Goal: Information Seeking & Learning: Learn about a topic

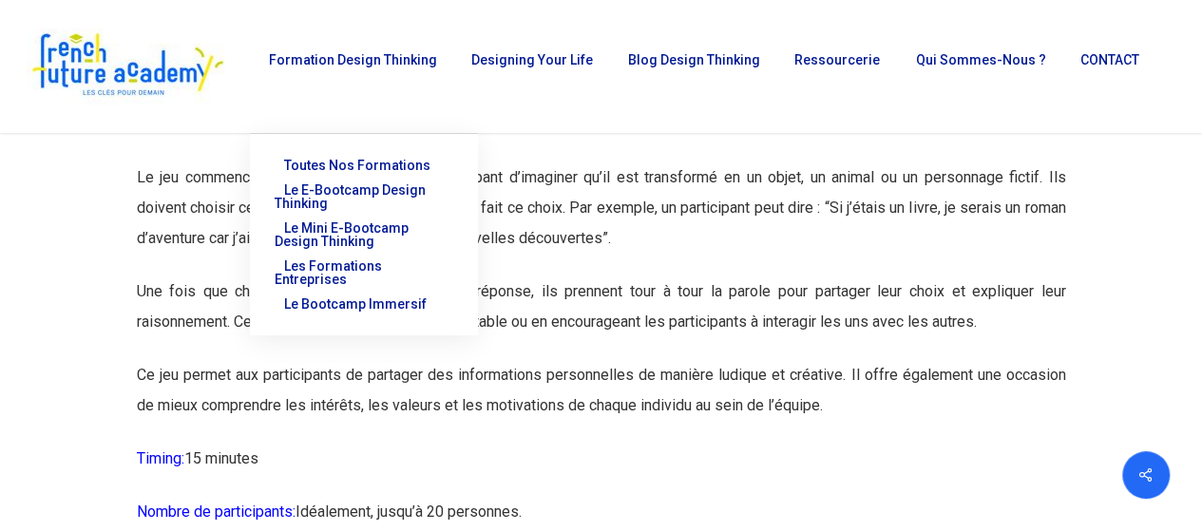
scroll to position [4761, 0]
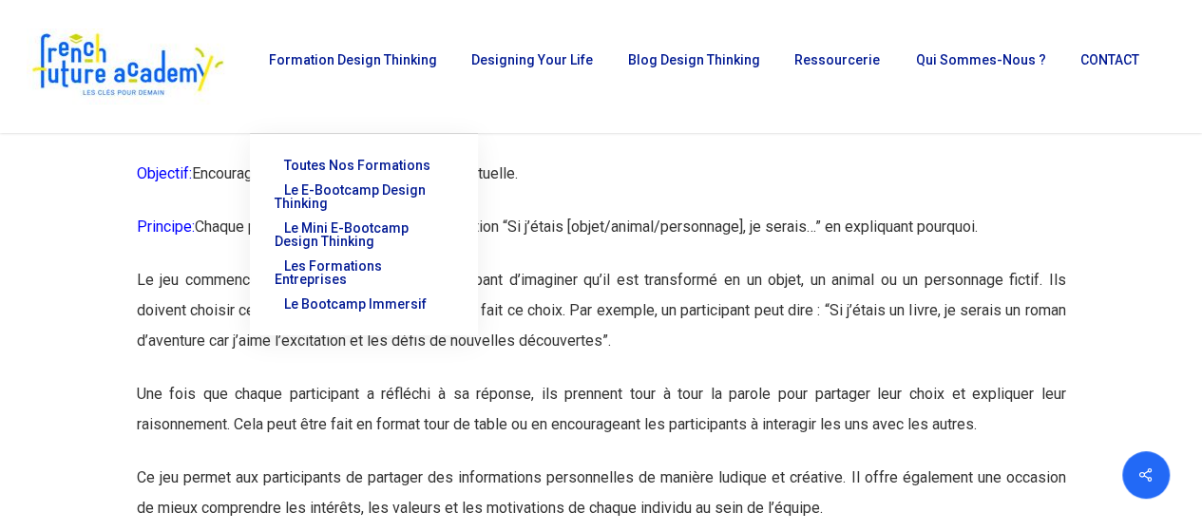
drag, startPoint x: 132, startPoint y: 63, endPoint x: 591, endPoint y: 242, distance: 492.9
click at [720, 212] on p "Objectif: Encourager la réflexion et la découverte mutuelle." at bounding box center [601, 185] width 929 height 53
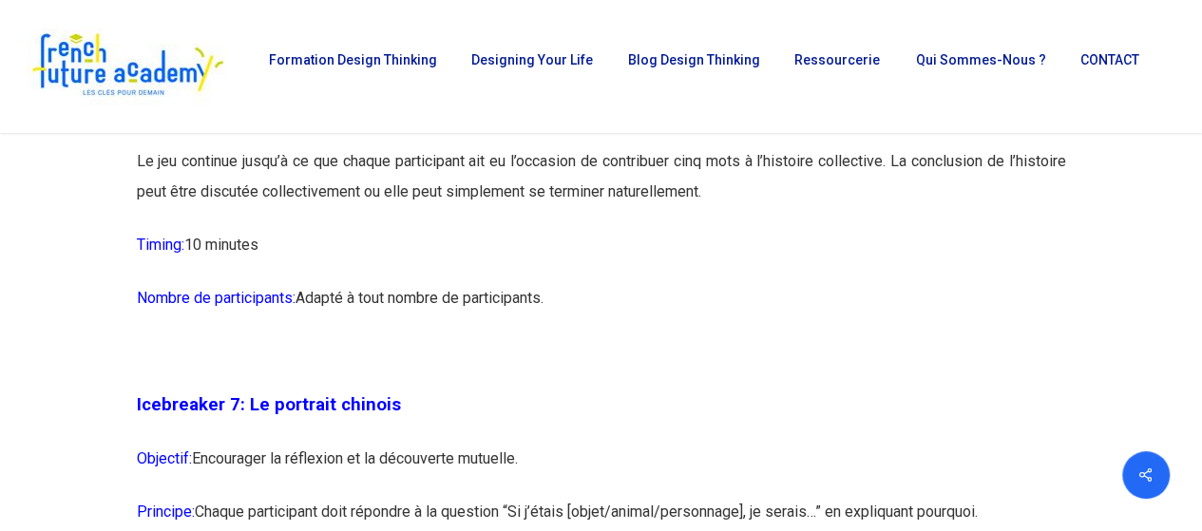
scroll to position [4380, 0]
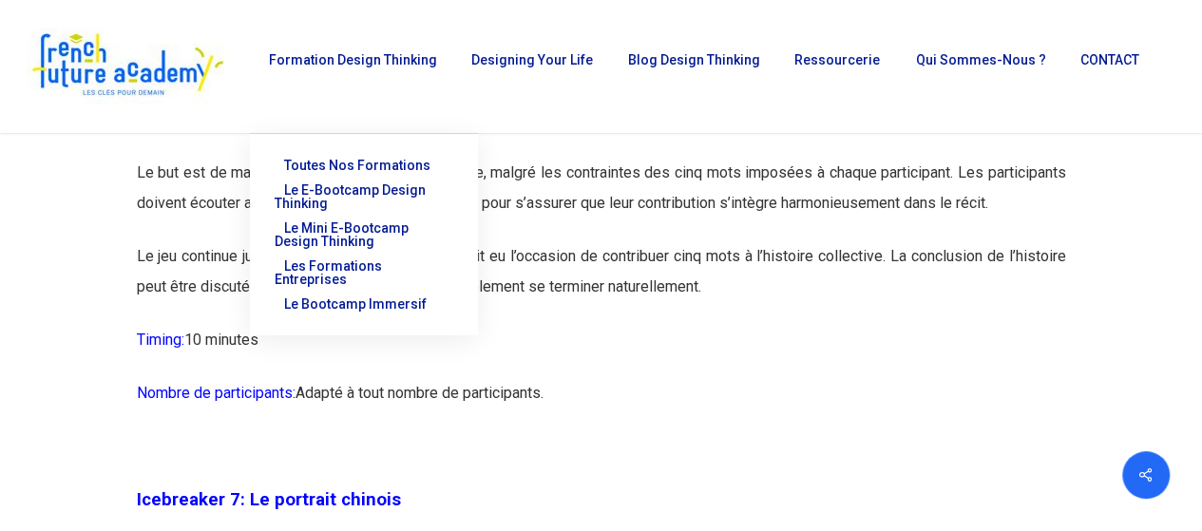
drag, startPoint x: 565, startPoint y: 458, endPoint x: 640, endPoint y: 241, distance: 229.3
click at [661, 241] on p "Le but est de maintenir l’histoire cohérente et fluide, malgré les contraintes …" at bounding box center [601, 200] width 929 height 84
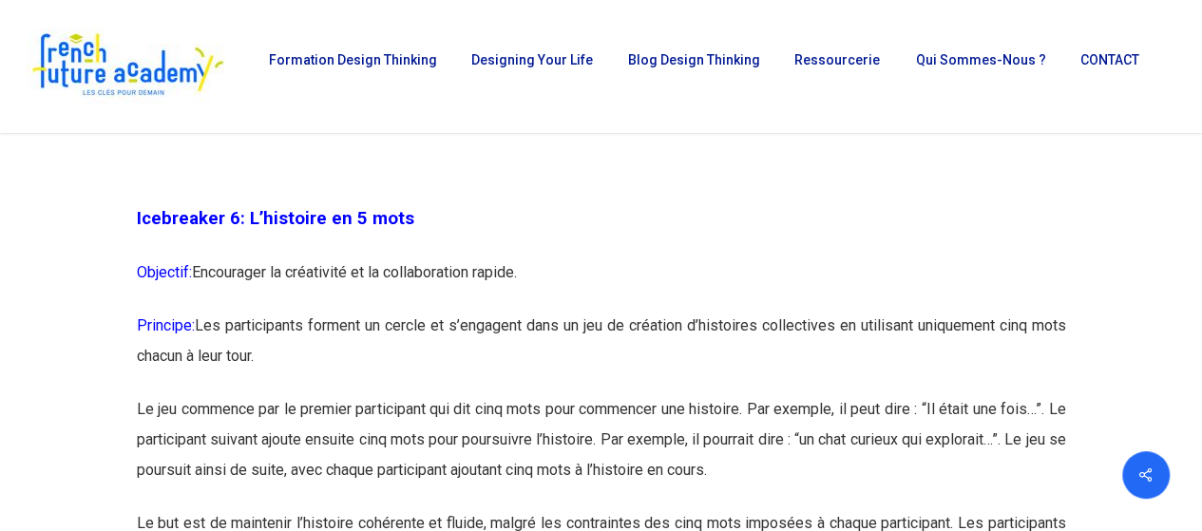
scroll to position [4000, 0]
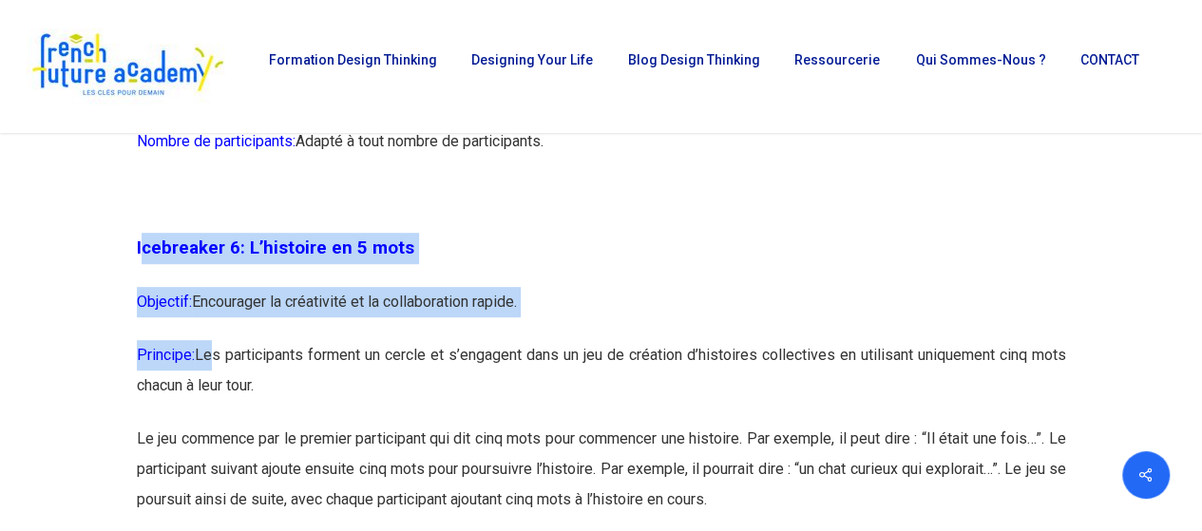
drag, startPoint x: 140, startPoint y: 276, endPoint x: 217, endPoint y: 384, distance: 132.9
click at [325, 340] on p "Objectif: Encourager la créativité et la collaboration rapide." at bounding box center [601, 313] width 929 height 53
click at [366, 259] on span "Icebreaker 6: L’histoire en 5 mots" at bounding box center [276, 248] width 278 height 21
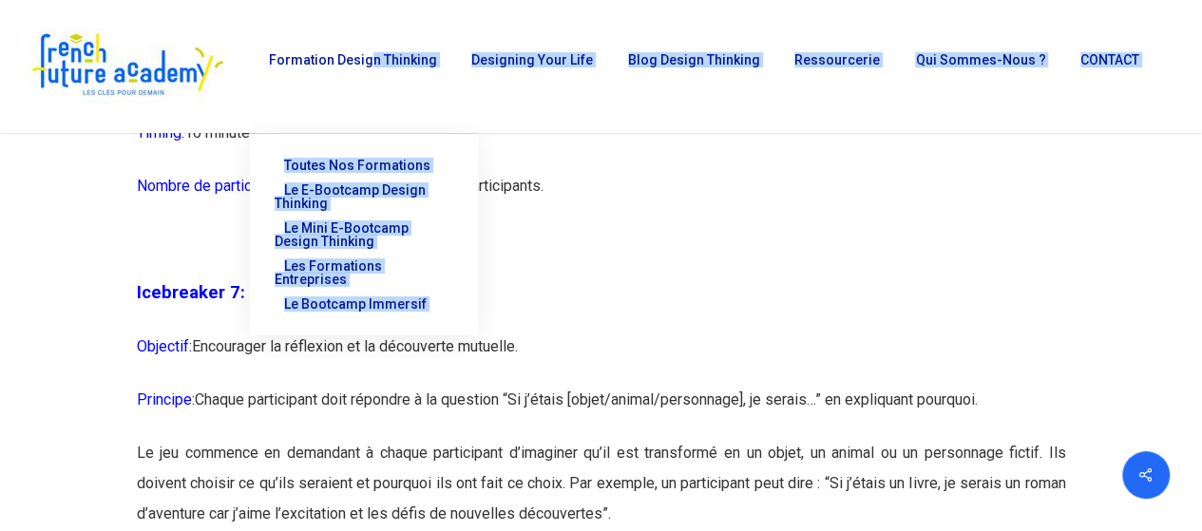
scroll to position [4573, 0]
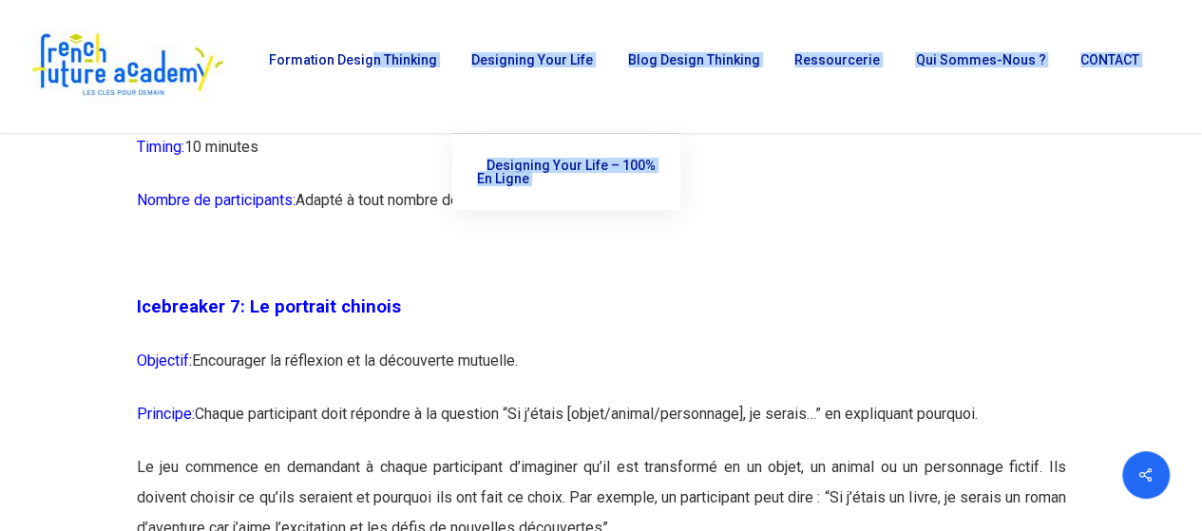
drag, startPoint x: 129, startPoint y: 275, endPoint x: 631, endPoint y: 230, distance: 503.8
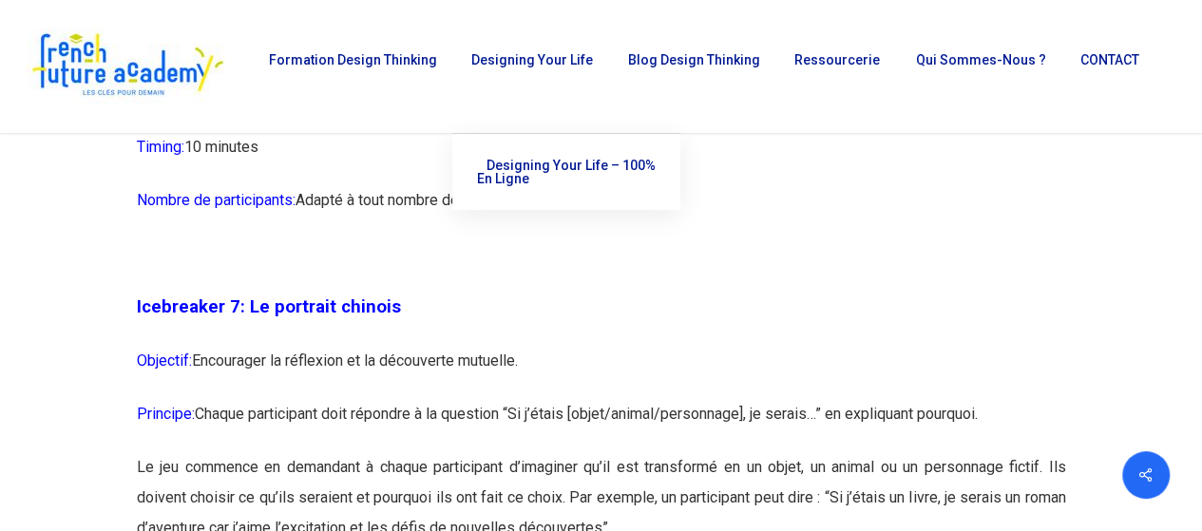
click at [590, 292] on p at bounding box center [601, 265] width 929 height 53
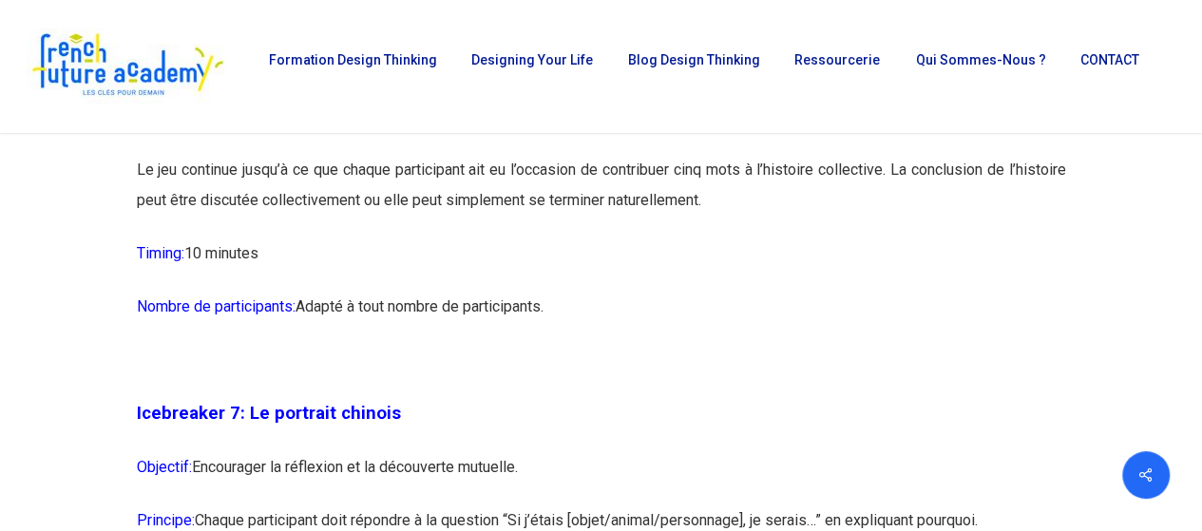
scroll to position [4383, 0]
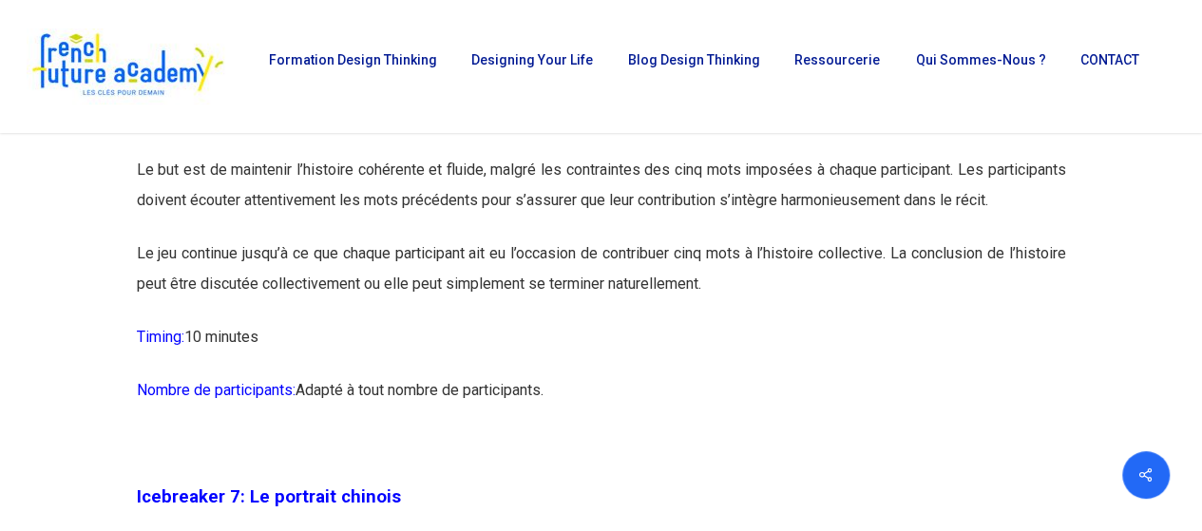
drag, startPoint x: 559, startPoint y: 454, endPoint x: 176, endPoint y: 49, distance: 557.3
click at [213, 239] on p "Le but est de maintenir l’histoire cohérente et fluide, malgré les contraintes …" at bounding box center [601, 197] width 929 height 84
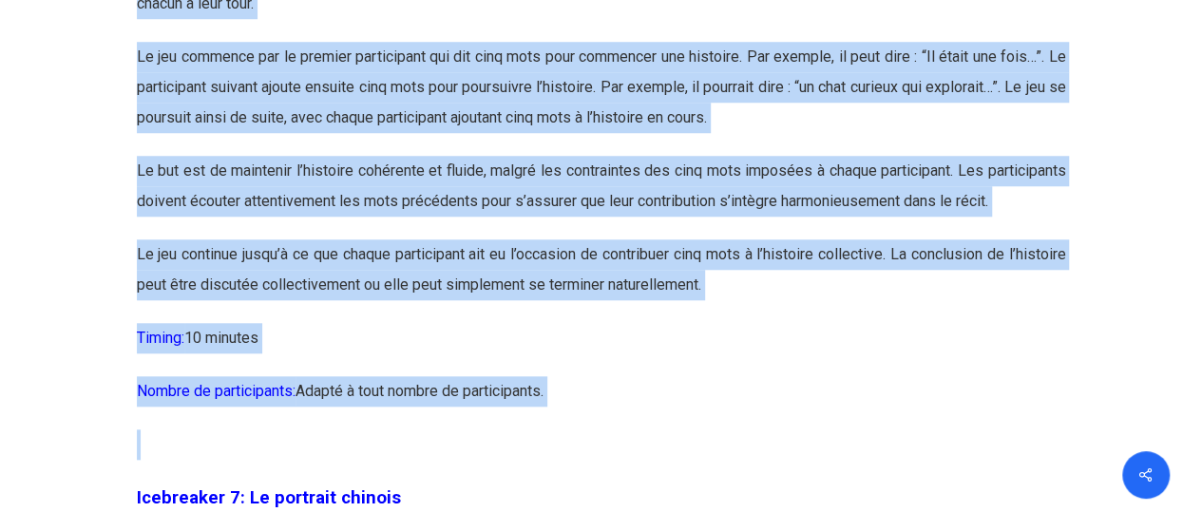
scroll to position [4465, 0]
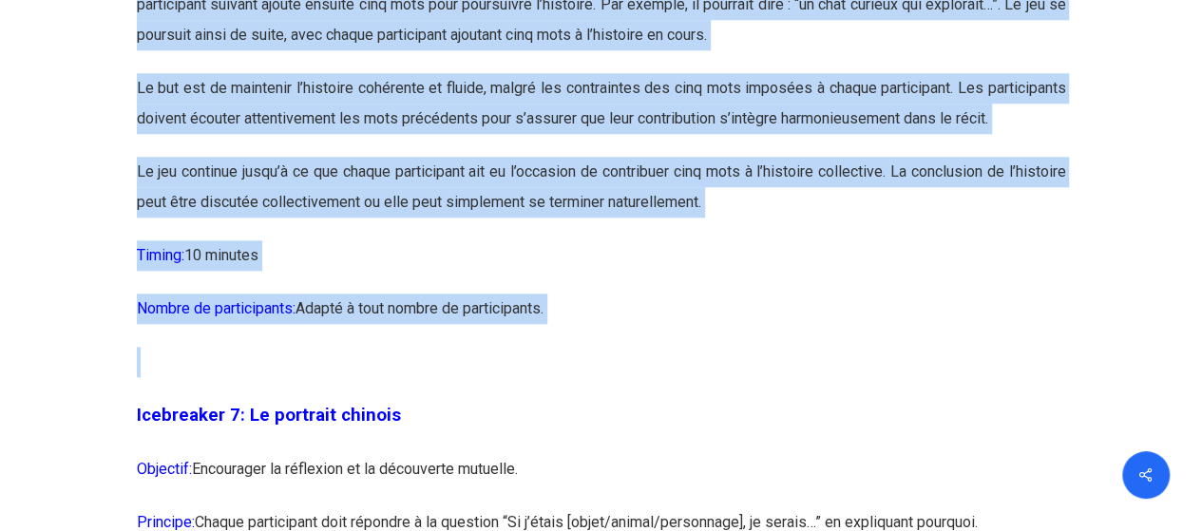
drag, startPoint x: 127, startPoint y: 275, endPoint x: 570, endPoint y: 368, distance: 452.6
copy div "Icebreaker 6: L’histoire en 5 mots Objectif: Encourager la créativité et la col…"
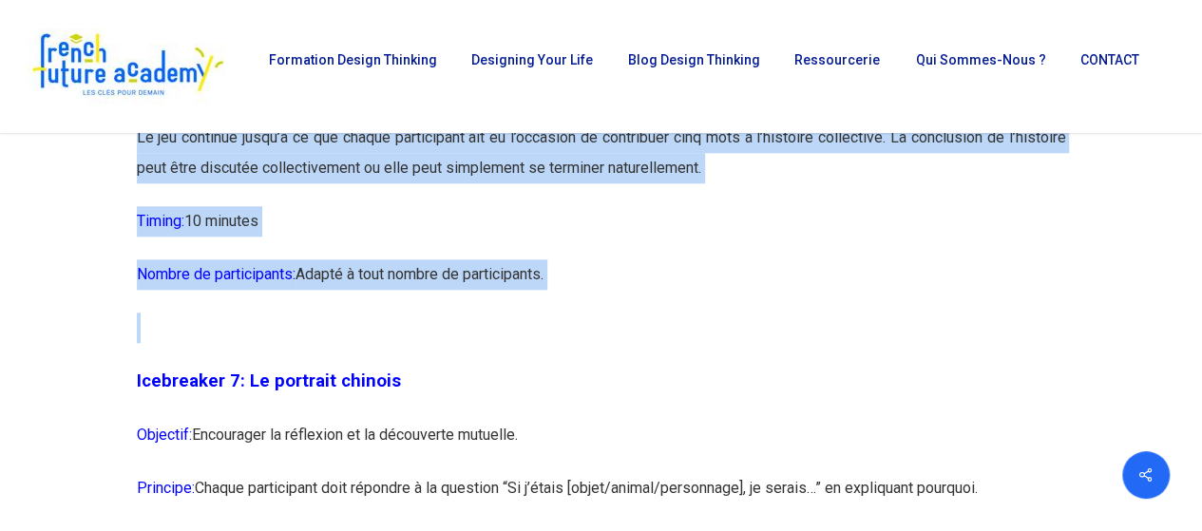
scroll to position [4499, 0]
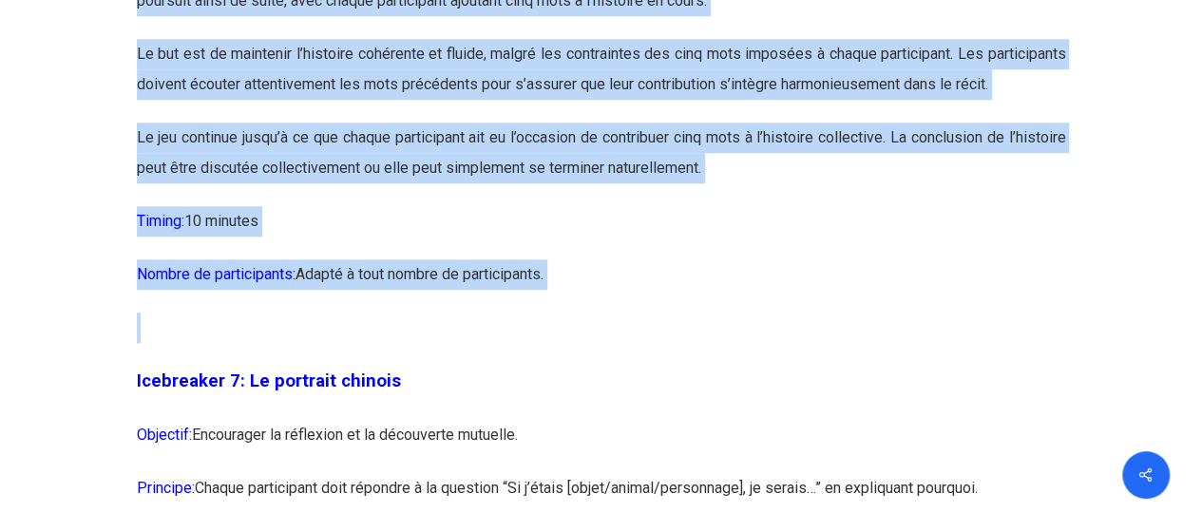
click at [830, 122] on p "Le but est de maintenir l’histoire cohérente et fluide, malgré les contraintes …" at bounding box center [601, 81] width 929 height 84
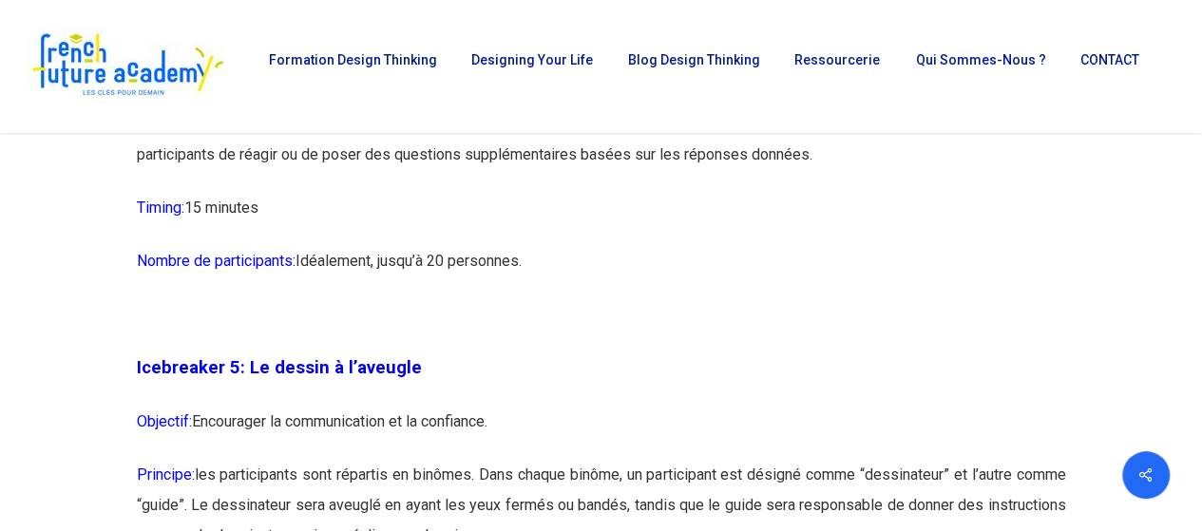
scroll to position [3169, 0]
